Goal: Information Seeking & Learning: Understand process/instructions

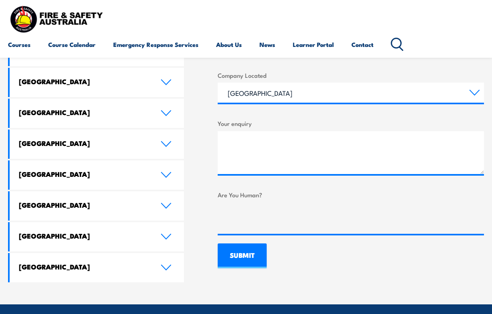
scroll to position [432, 0]
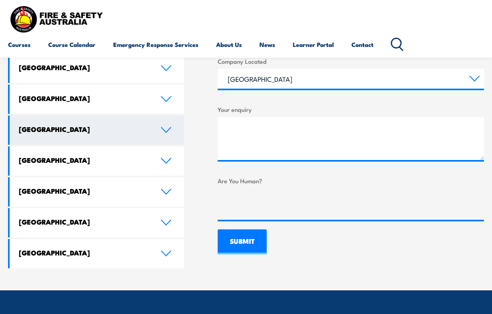
click at [166, 128] on icon at bounding box center [165, 130] width 9 height 5
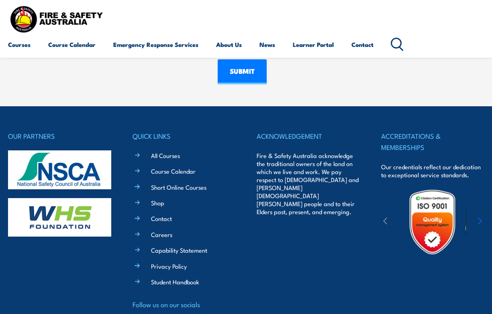
scroll to position [650, 0]
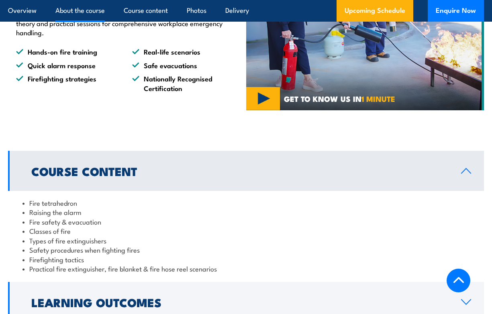
scroll to position [666, 0]
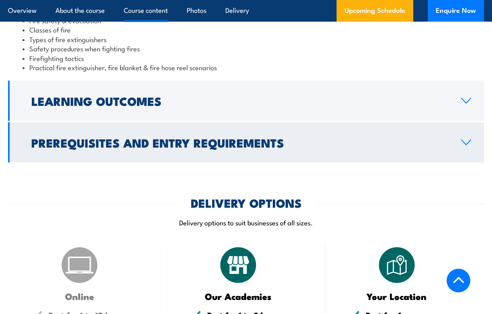
click at [232, 138] on h2 "Prerequisites and Entry Requirements" at bounding box center [239, 142] width 417 height 10
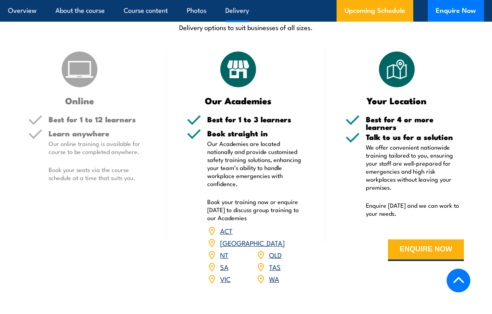
scroll to position [1031, 0]
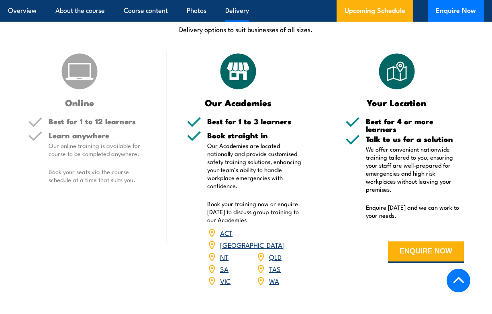
click at [275, 276] on link "WA" at bounding box center [274, 281] width 10 height 10
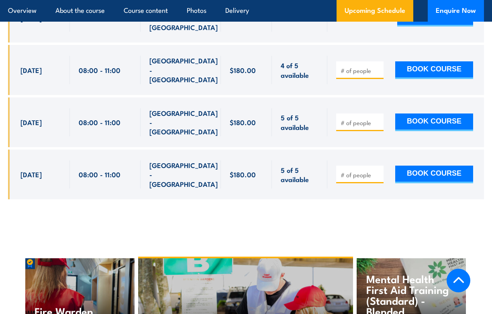
scroll to position [1642, 0]
